Goal: Task Accomplishment & Management: Manage account settings

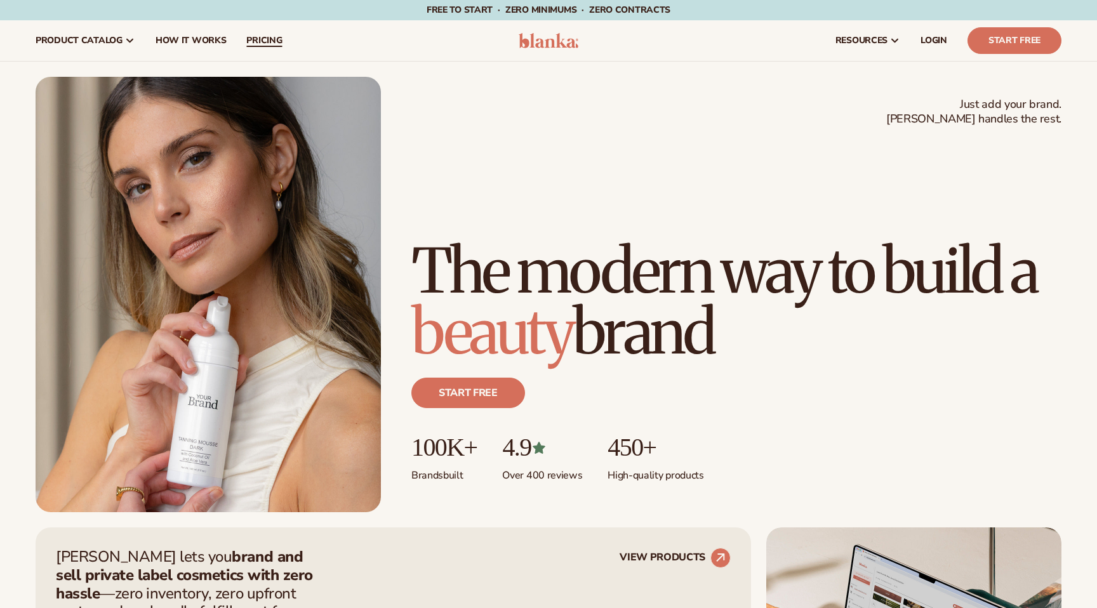
click at [253, 48] on link "pricing" at bounding box center [264, 40] width 56 height 41
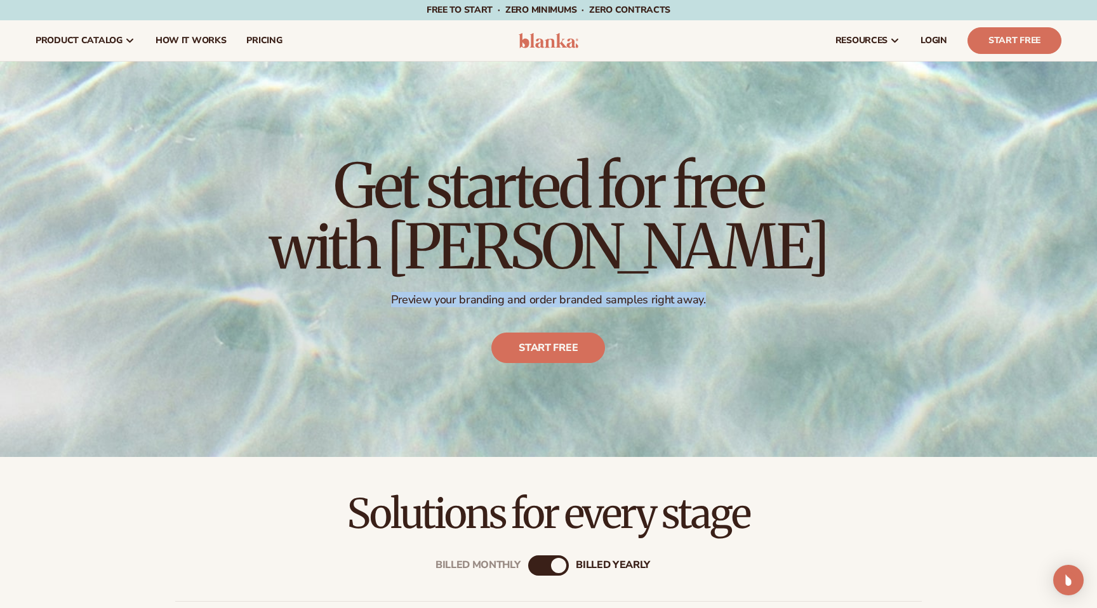
drag, startPoint x: 392, startPoint y: 302, endPoint x: 773, endPoint y: 293, distance: 381.6
click at [773, 293] on div "Get started for free with [PERSON_NAME] Preview your branding and order branded…" at bounding box center [548, 259] width 1097 height 395
click at [714, 378] on div "Get started for free with [PERSON_NAME] Preview your branding and order branded…" at bounding box center [548, 259] width 559 height 258
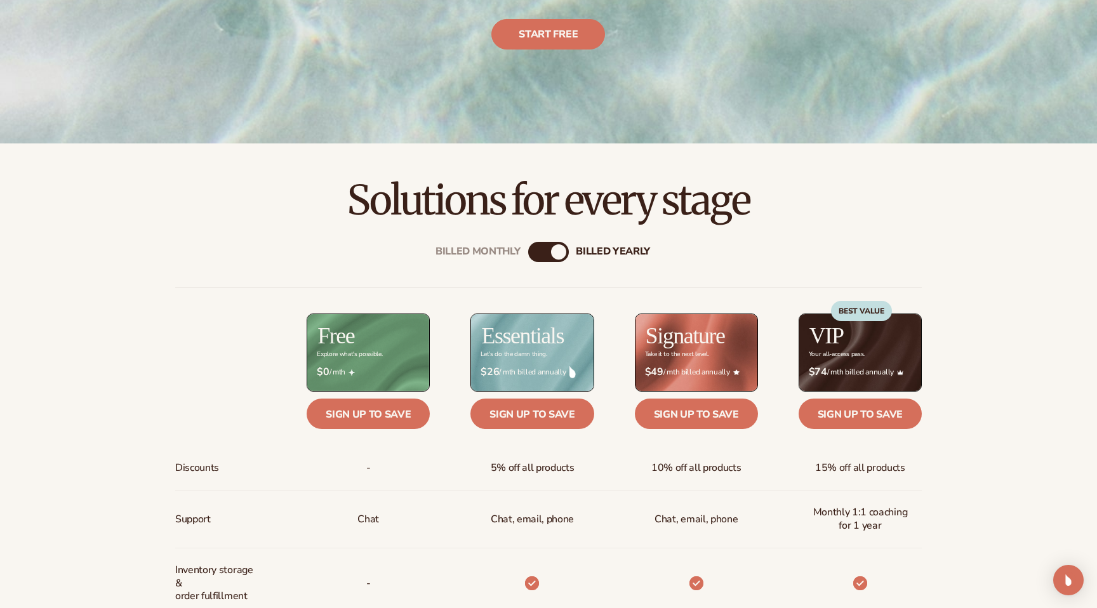
scroll to position [338, 0]
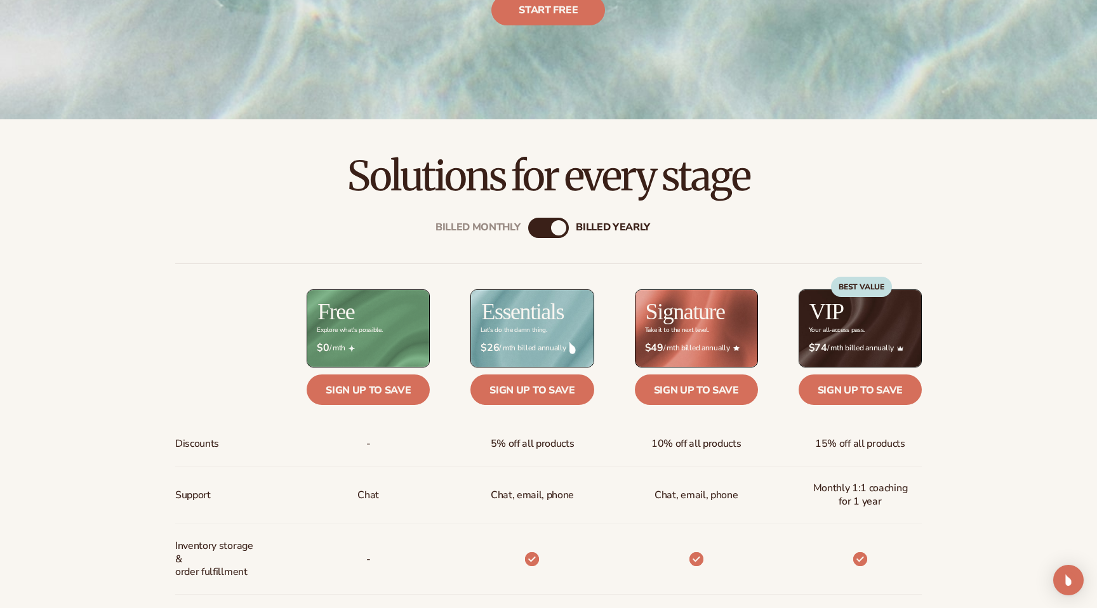
click at [656, 180] on h2 "Solutions for every stage" at bounding box center [549, 176] width 1026 height 43
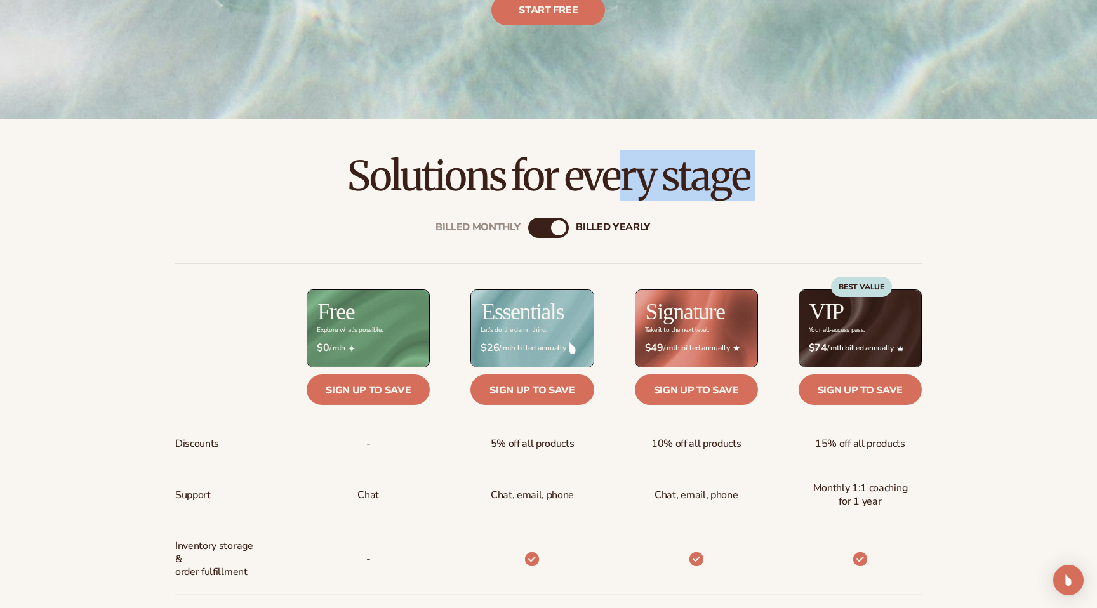
click at [656, 180] on h2 "Solutions for every stage" at bounding box center [549, 176] width 1026 height 43
copy main "Solutions for every stage"
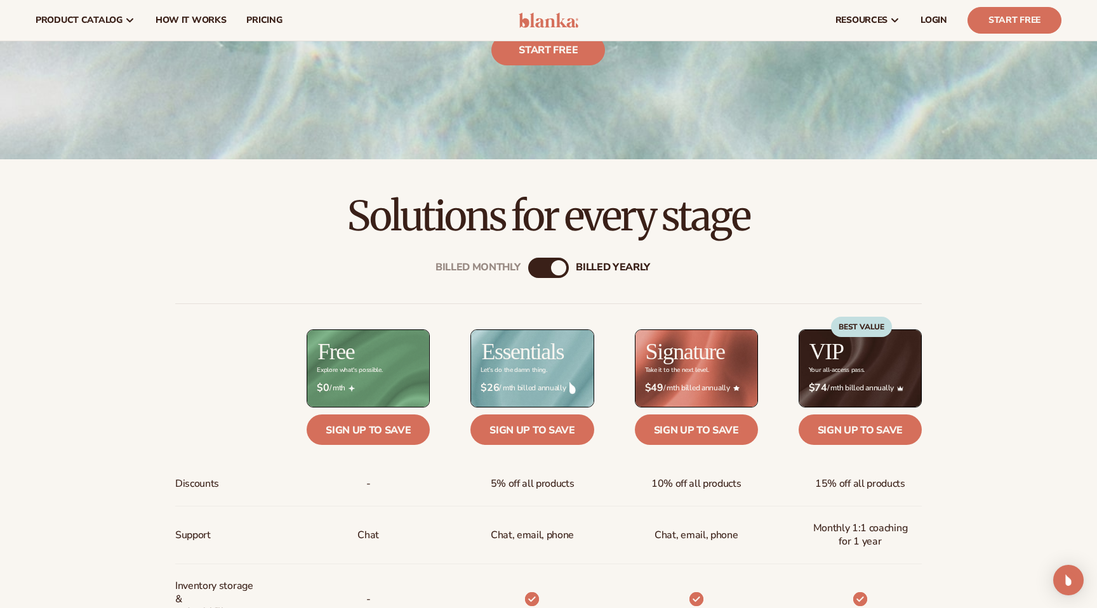
scroll to position [255, 0]
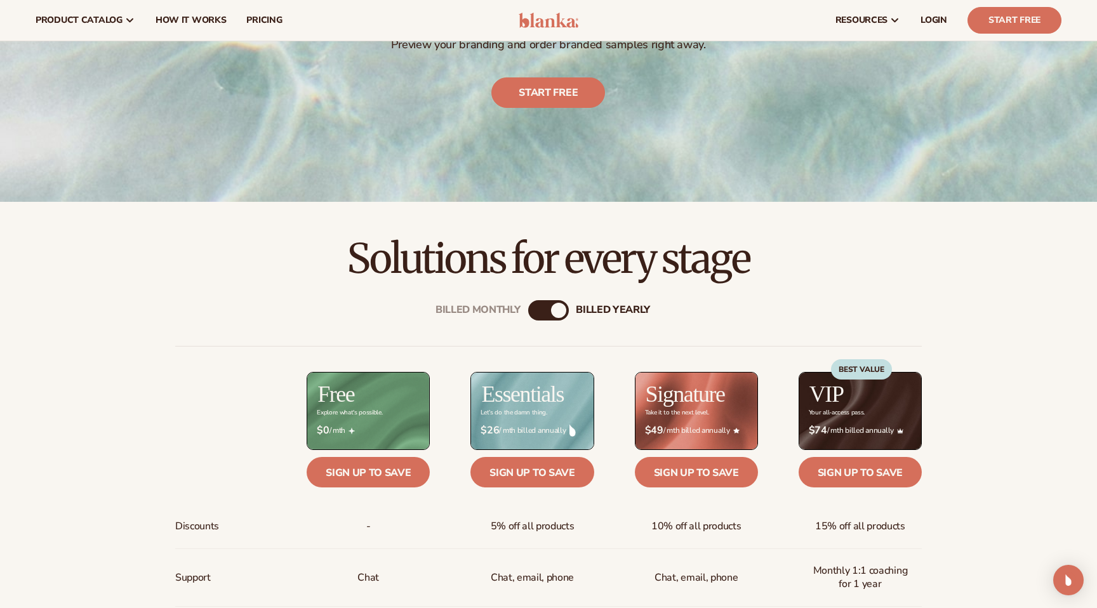
click at [590, 313] on div "billed Yearly" at bounding box center [613, 310] width 74 height 12
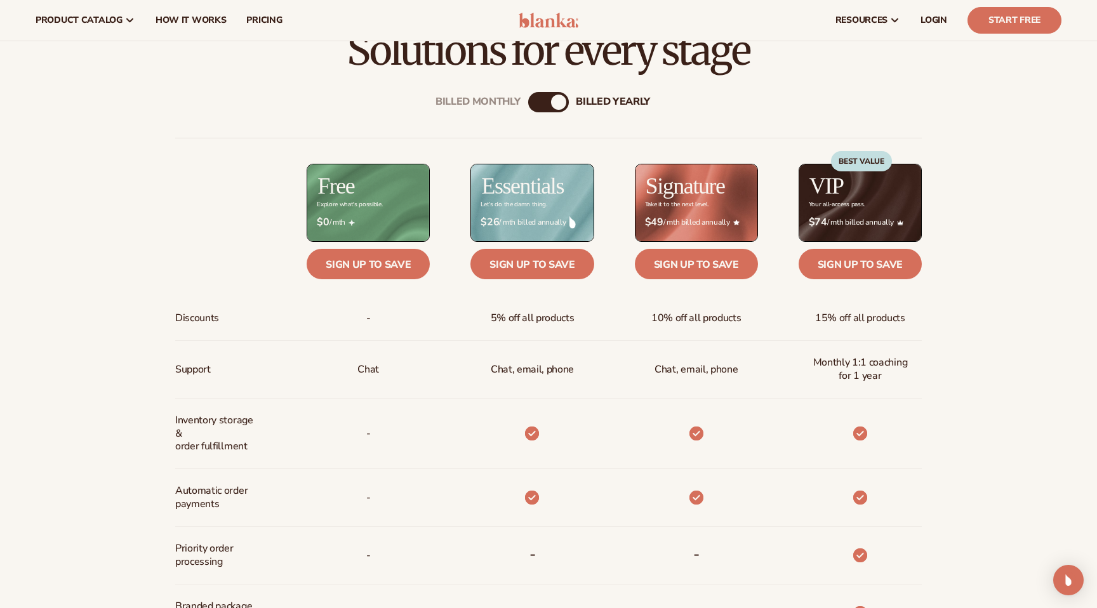
scroll to position [459, 0]
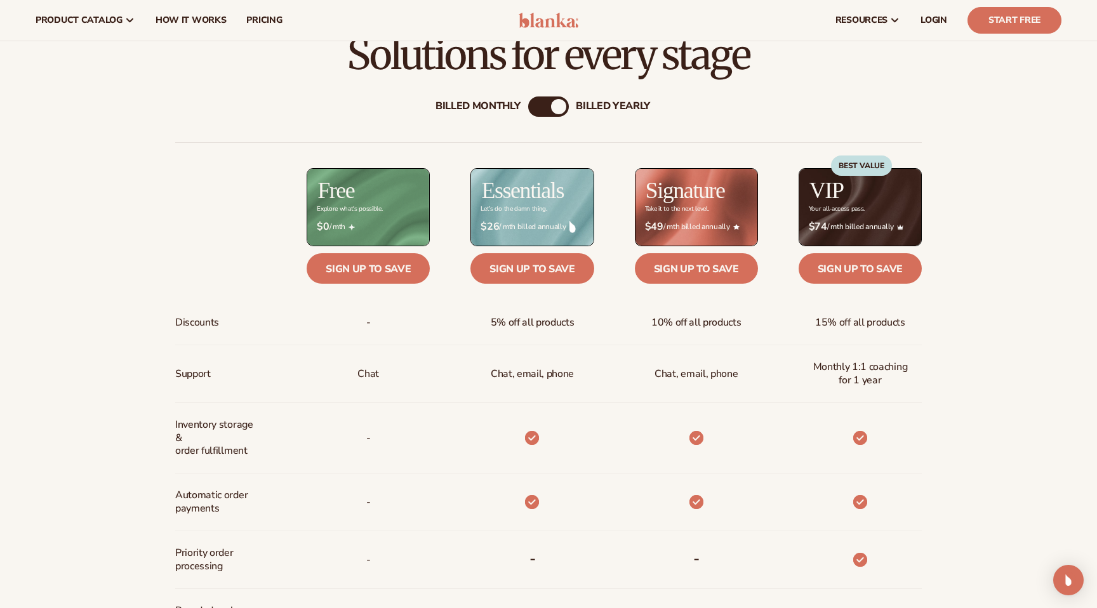
click at [516, 102] on div "Billed Monthly" at bounding box center [477, 106] width 85 height 12
click at [925, 22] on span "LOGIN" at bounding box center [933, 20] width 27 height 10
